Goal: Consume media (video, audio): Consume media (video, audio)

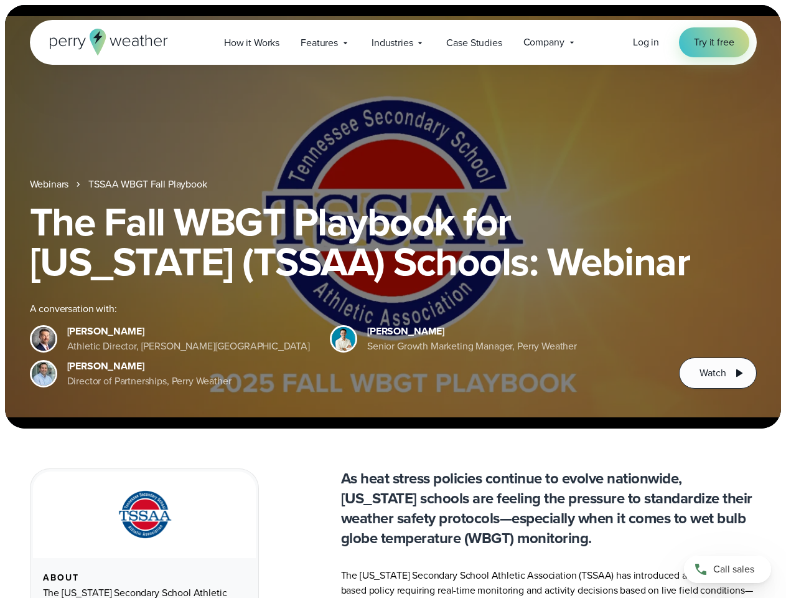
click at [393, 299] on div "The Fall WBGT Playbook for [US_STATE] (TSSAA) Schools: Webinar A conversation w…" at bounding box center [393, 295] width 727 height 187
click at [393, 42] on span "Industries" at bounding box center [392, 42] width 41 height 15
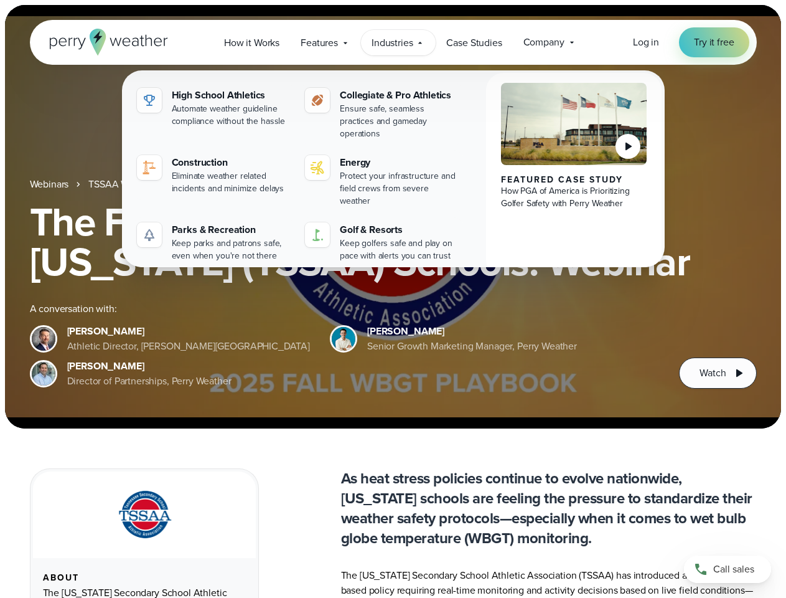
click at [393, 217] on h1 "The Fall WBGT Playbook for [US_STATE] (TSSAA) Schools: Webinar" at bounding box center [393, 242] width 727 height 80
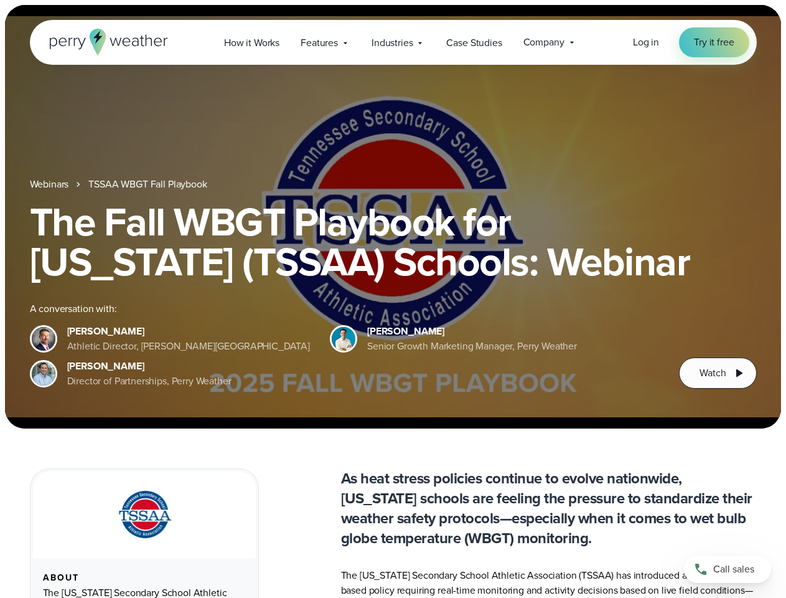
click at [149, 184] on link "TSSAA WBGT Fall Playbook" at bounding box center [147, 184] width 118 height 15
click at [718, 373] on span "Watch" at bounding box center [713, 373] width 26 height 15
